Goal: Find specific page/section: Find specific page/section

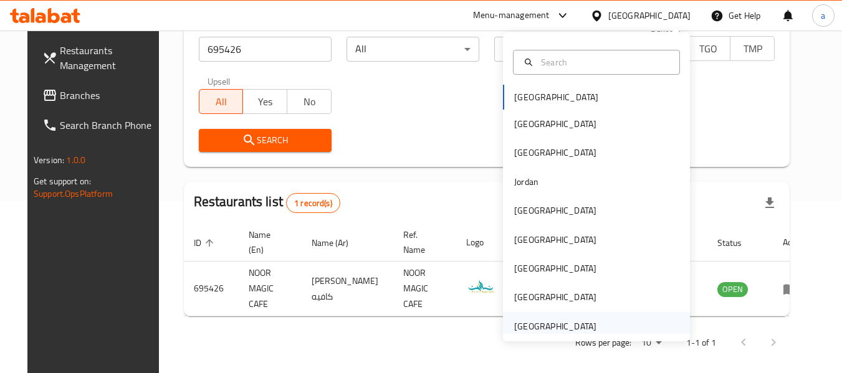
click at [526, 320] on div "[GEOGRAPHIC_DATA]" at bounding box center [555, 327] width 82 height 14
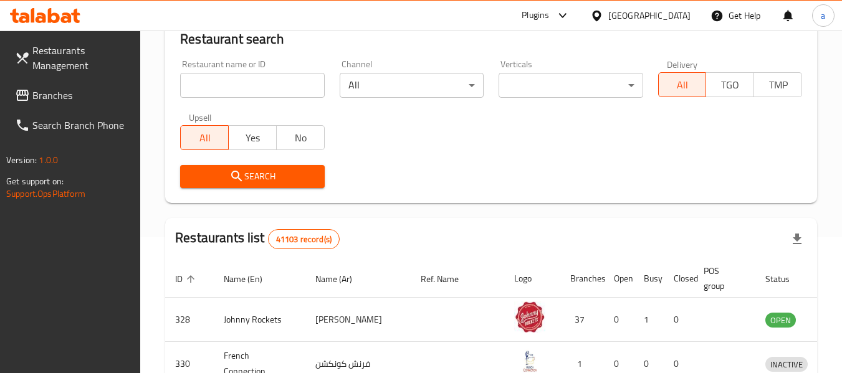
scroll to position [172, 0]
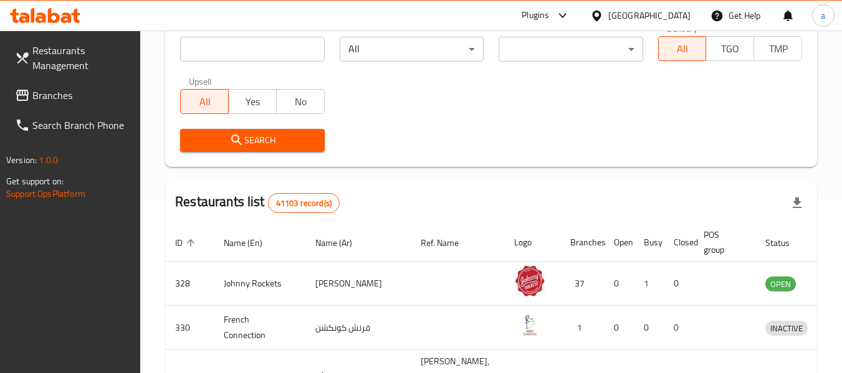
click at [37, 97] on span "Branches" at bounding box center [81, 95] width 98 height 15
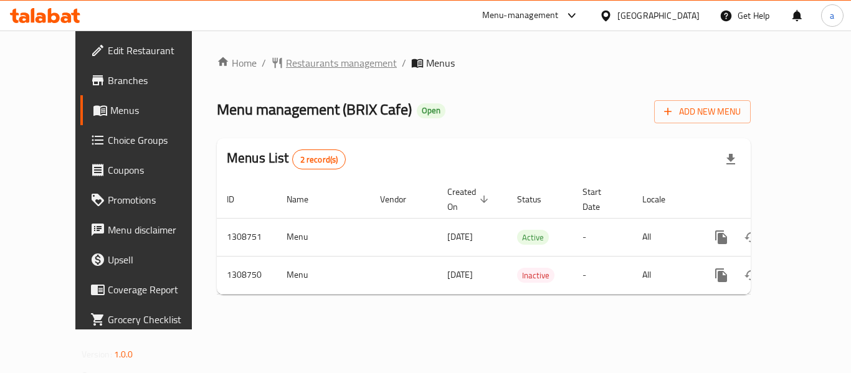
click at [287, 64] on span "Restaurants management" at bounding box center [341, 62] width 111 height 15
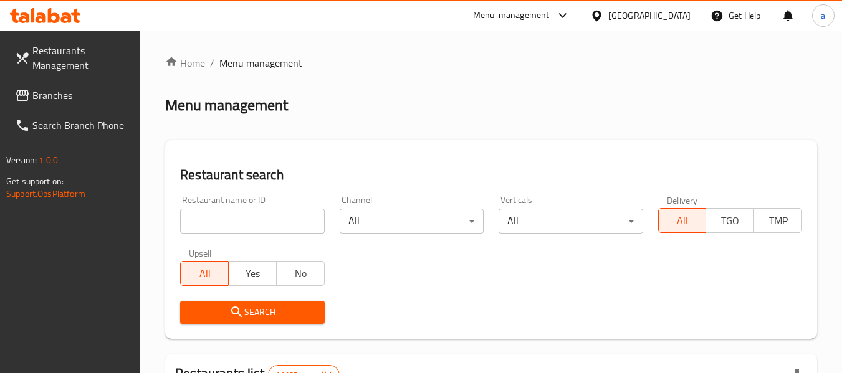
click at [255, 227] on input "search" at bounding box center [252, 221] width 144 height 25
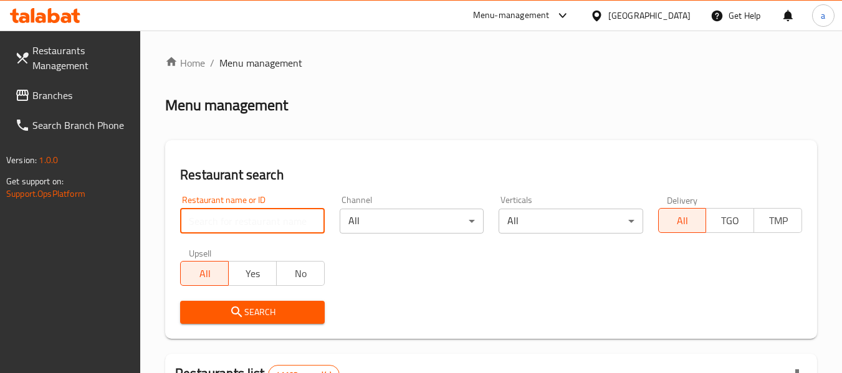
paste input "705011"
type input "705011"
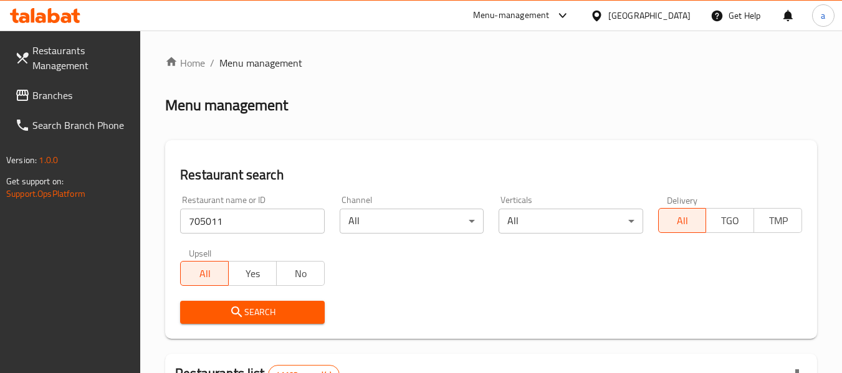
click at [247, 307] on span "Search" at bounding box center [252, 313] width 124 height 16
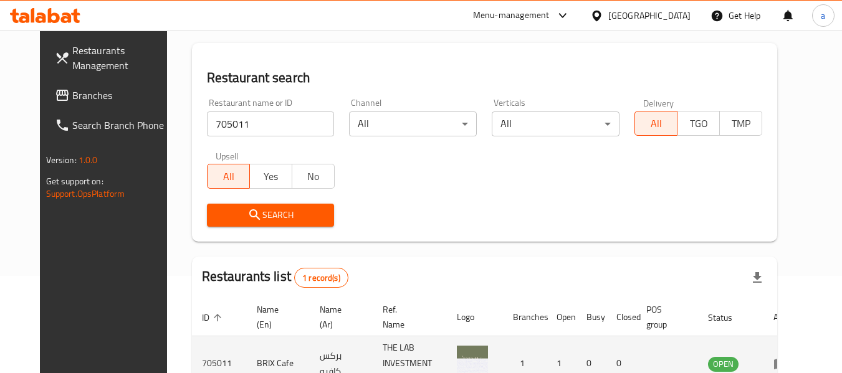
scroll to position [172, 0]
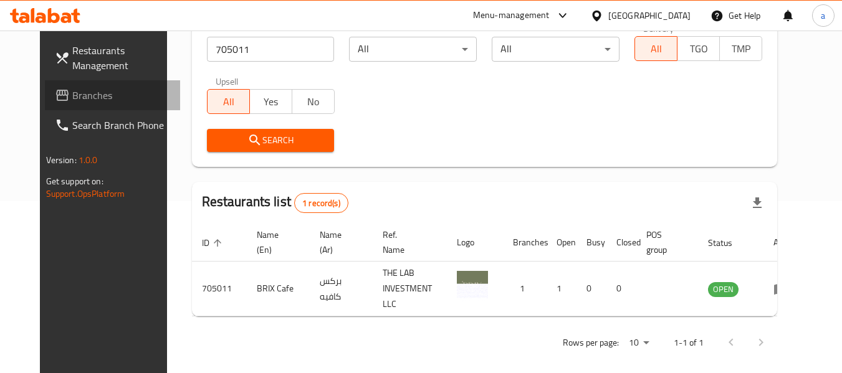
click at [72, 89] on span "Branches" at bounding box center [121, 95] width 98 height 15
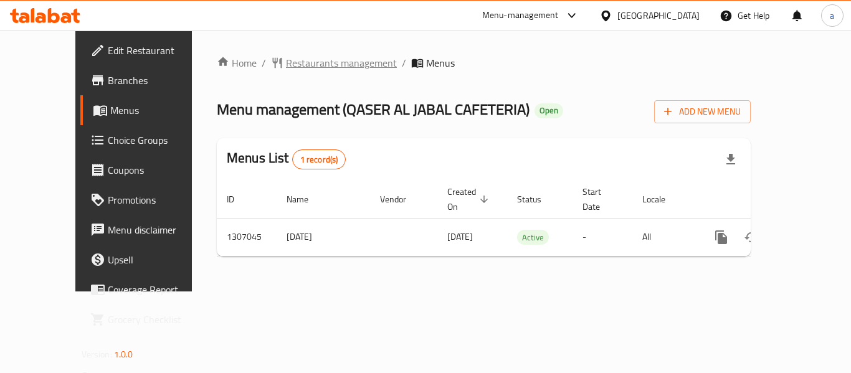
click at [298, 63] on span "Restaurants management" at bounding box center [341, 62] width 111 height 15
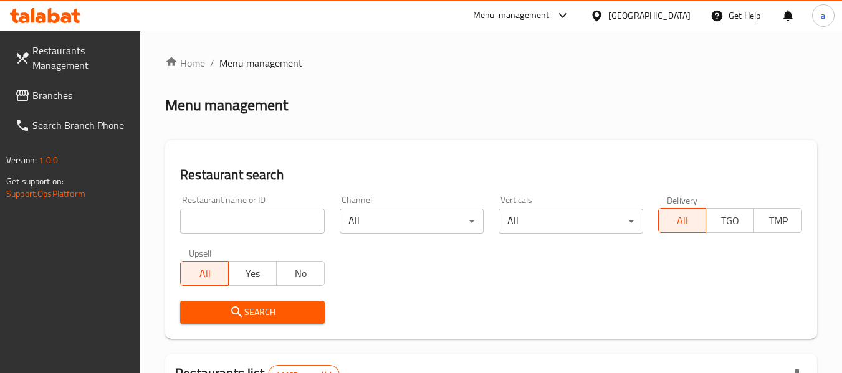
click at [280, 224] on input "search" at bounding box center [252, 221] width 144 height 25
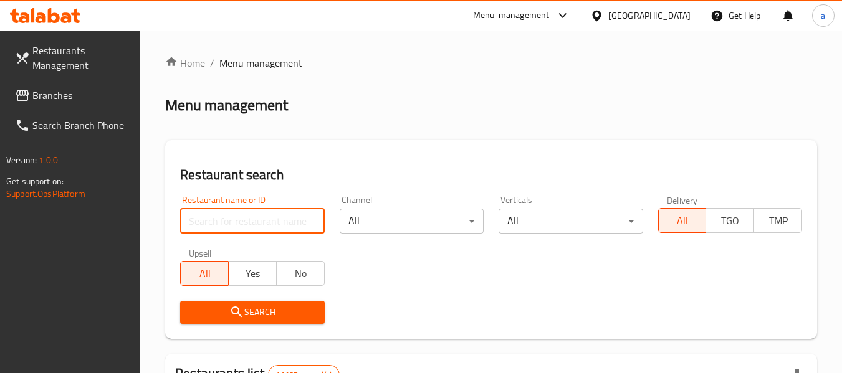
paste input "704122"
type input "704122"
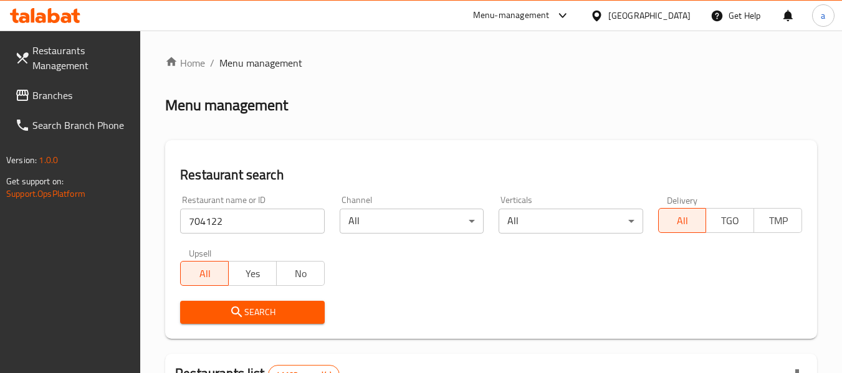
click at [269, 301] on button "Search" at bounding box center [252, 312] width 144 height 23
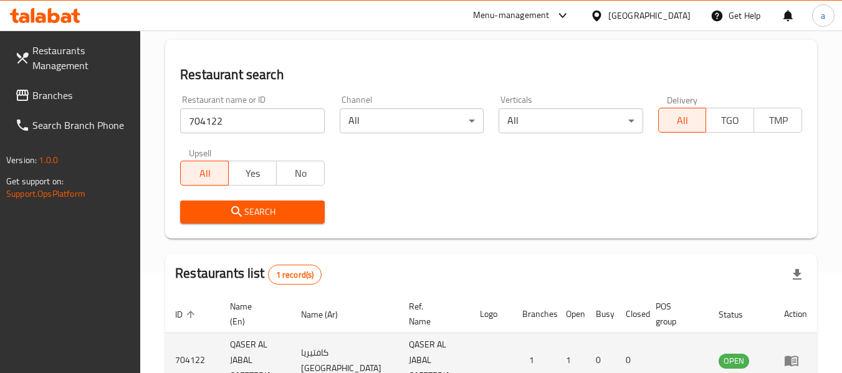
scroll to position [183, 0]
